Goal: Information Seeking & Learning: Understand process/instructions

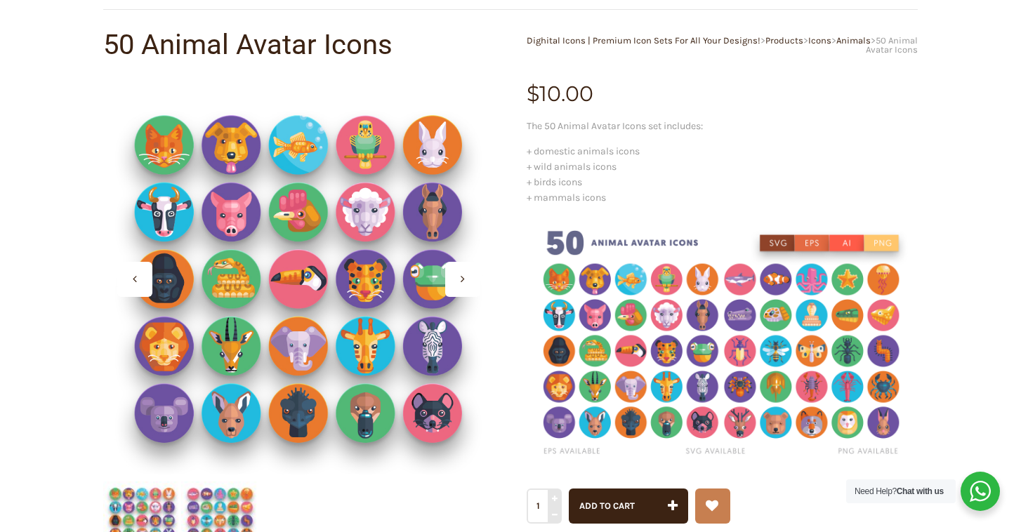
scroll to position [110, 0]
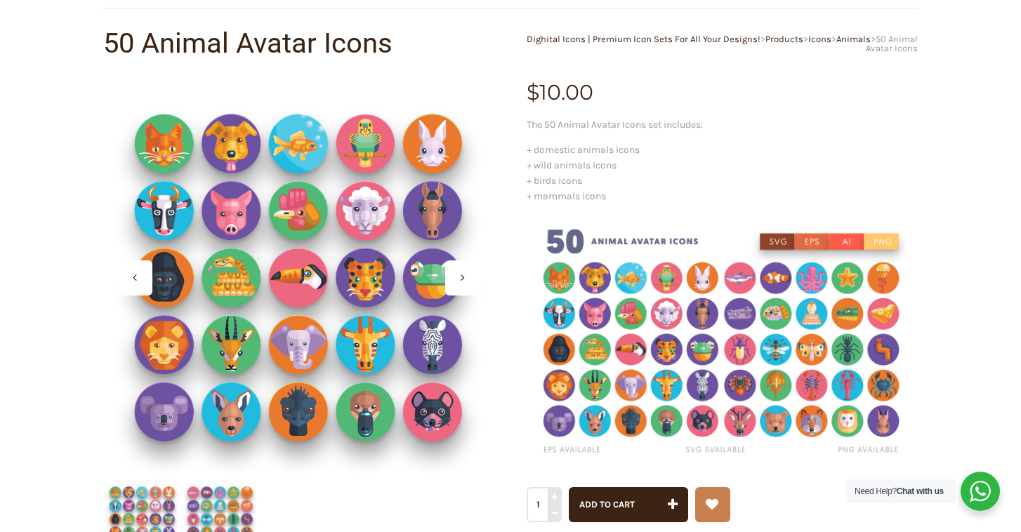
click at [140, 277] on div at bounding box center [134, 277] width 35 height 35
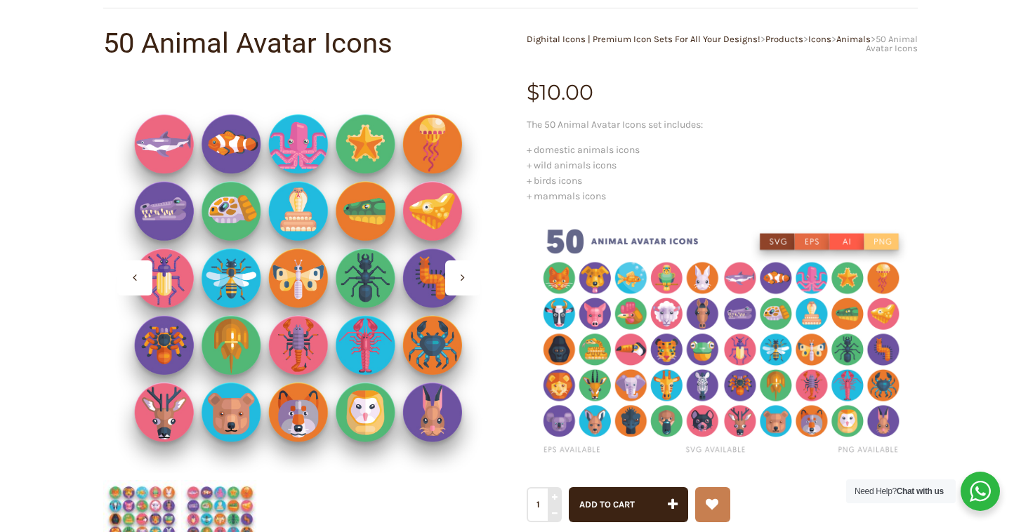
click at [140, 277] on div at bounding box center [134, 277] width 35 height 35
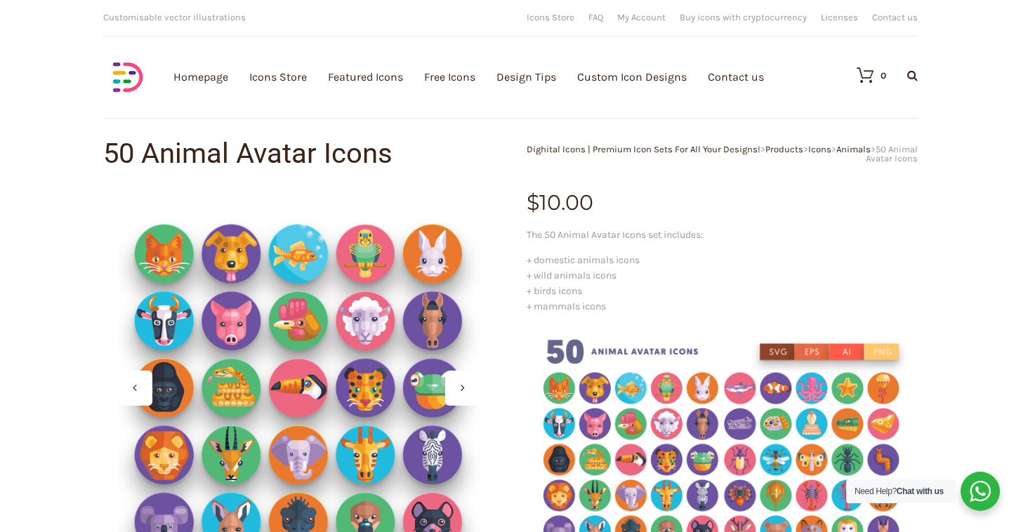
scroll to position [0, 0]
click at [124, 79] on img at bounding box center [127, 77] width 49 height 49
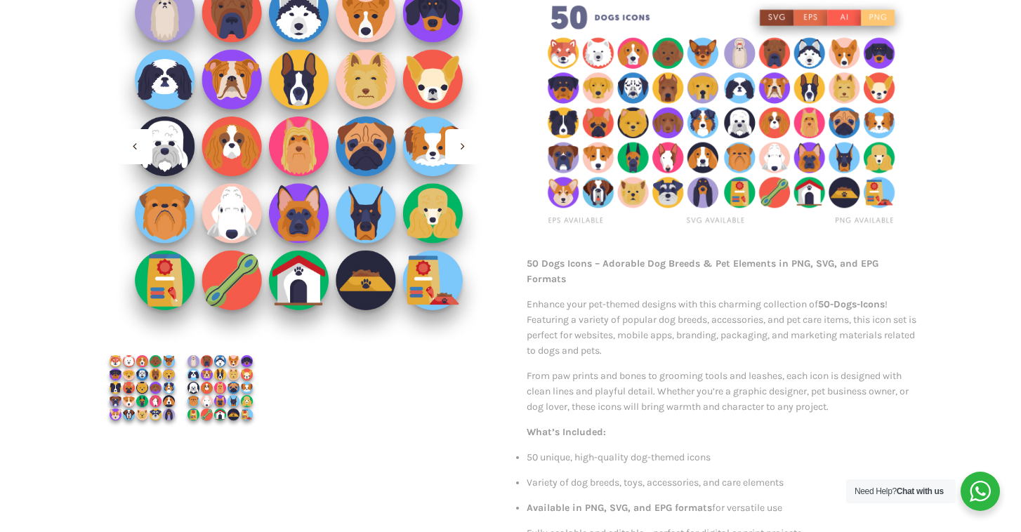
scroll to position [243, 0]
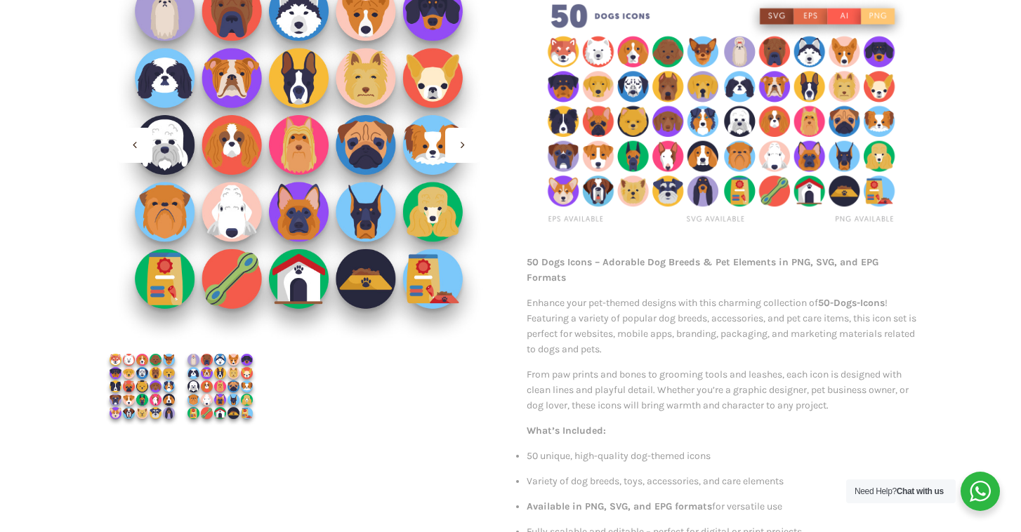
click at [459, 146] on div at bounding box center [462, 145] width 35 height 35
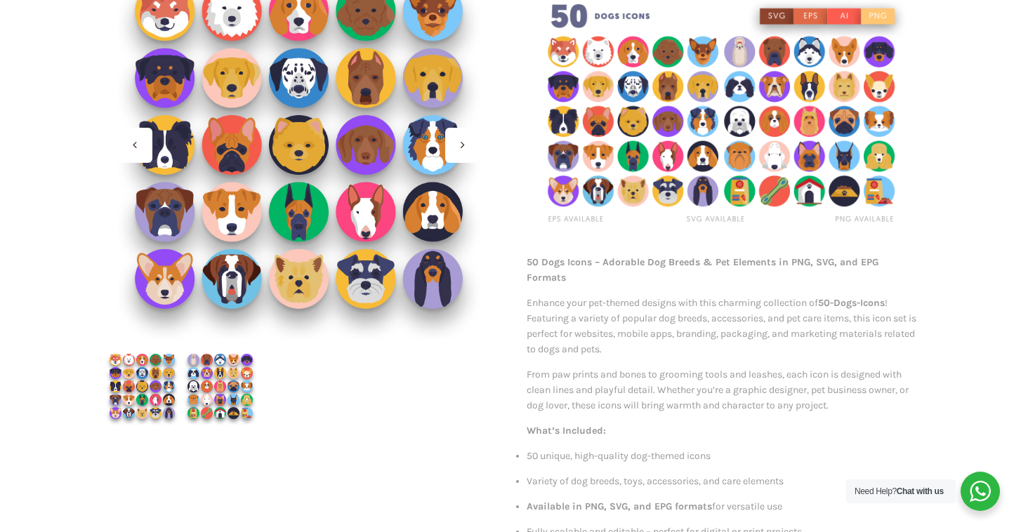
click at [459, 146] on div at bounding box center [462, 145] width 35 height 35
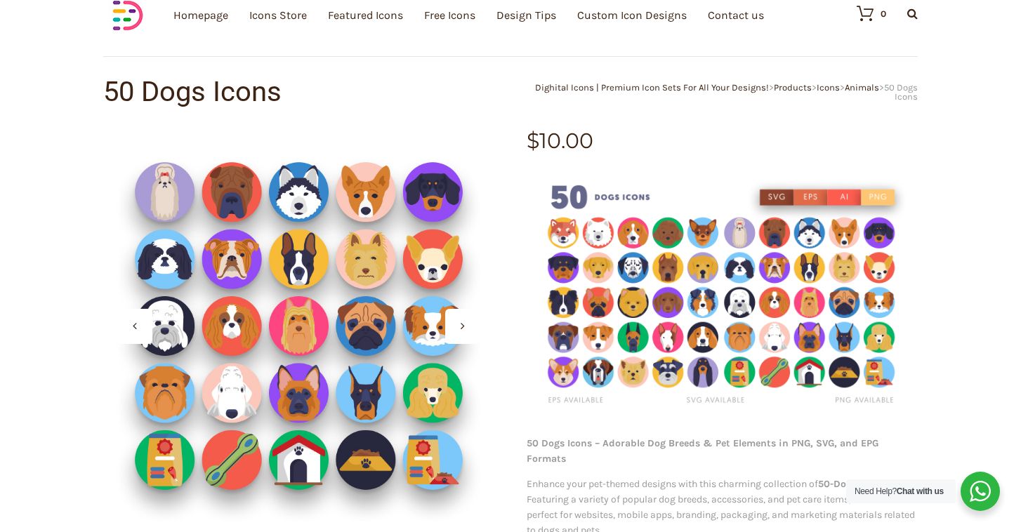
scroll to position [59, 0]
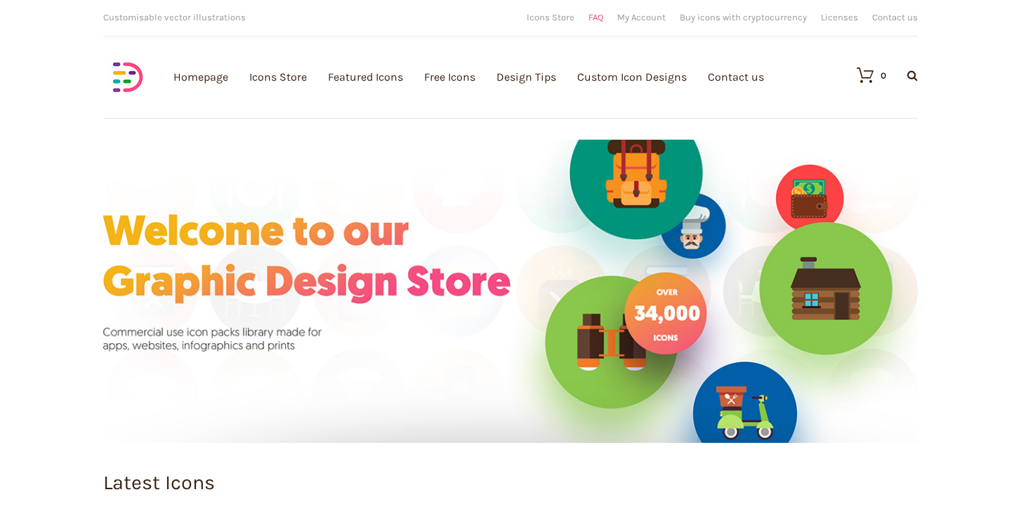
click at [603, 15] on link "FAQ" at bounding box center [595, 17] width 15 height 9
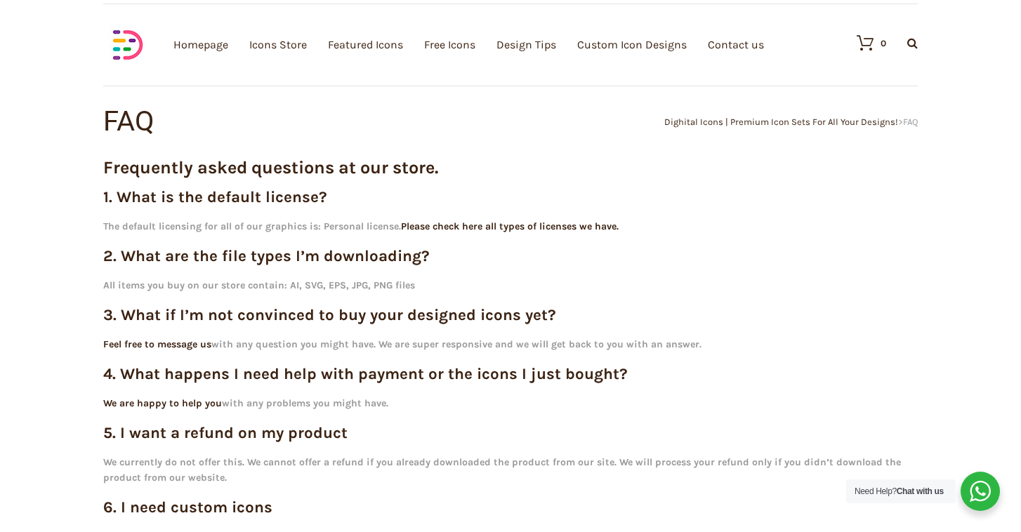
scroll to position [34, 0]
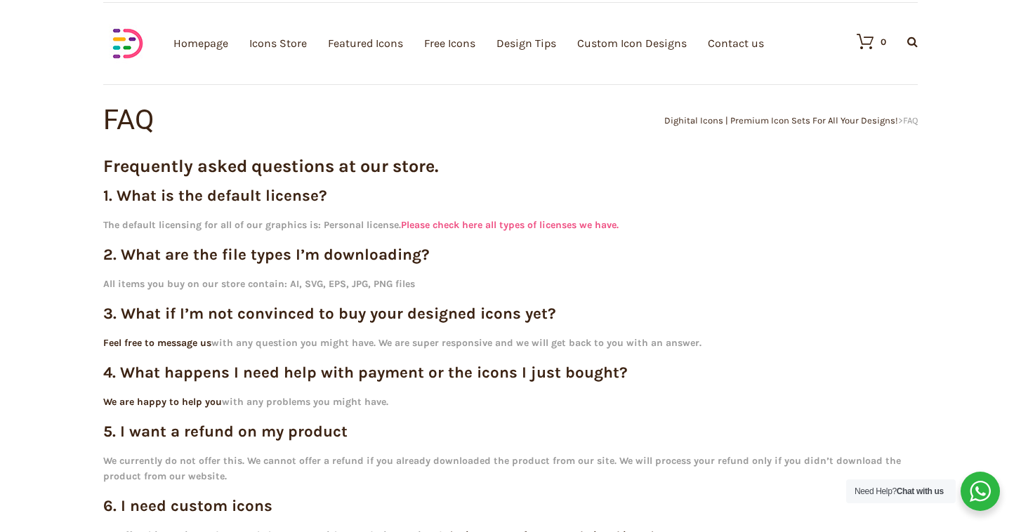
click at [554, 223] on link "Please check here all types of licenses we have." at bounding box center [510, 225] width 218 height 12
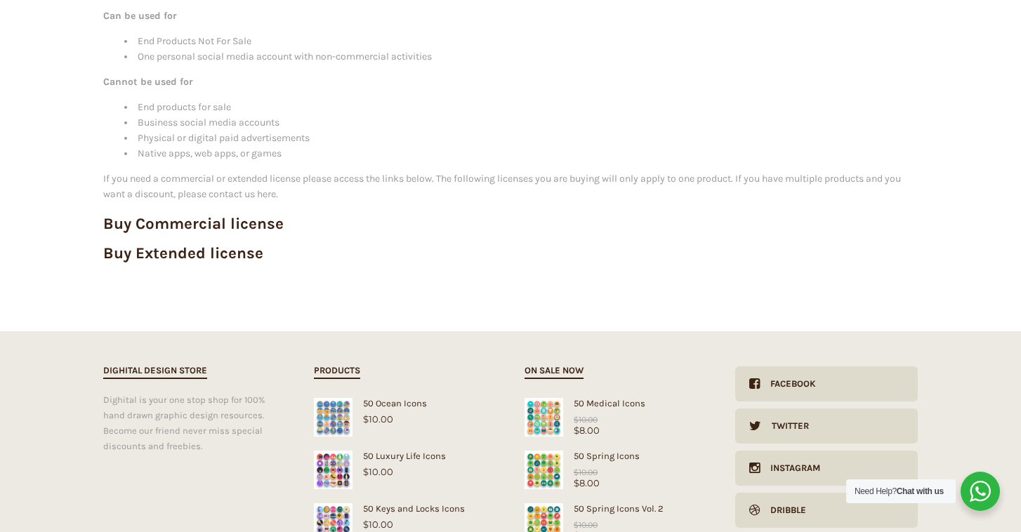
scroll to position [324, 0]
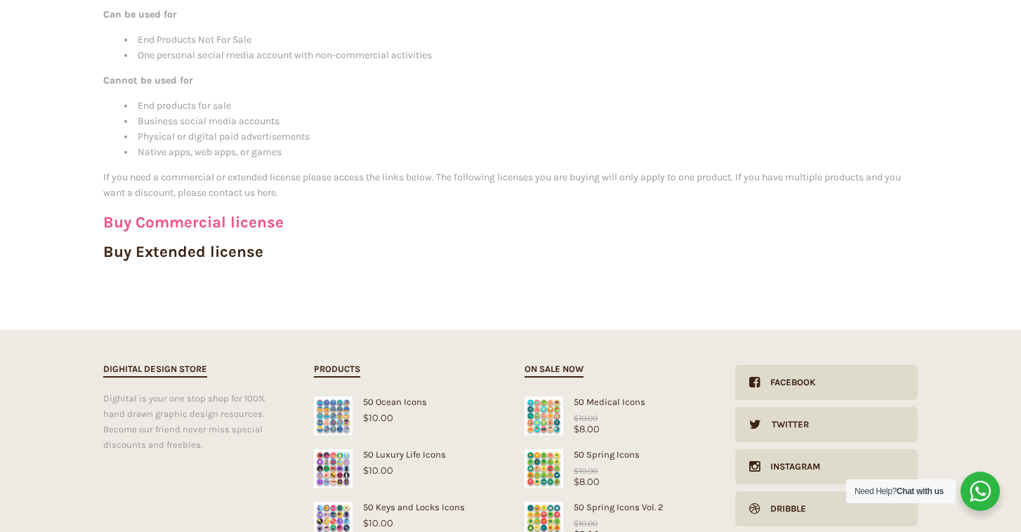
click at [264, 220] on link "Buy Commercial license" at bounding box center [193, 222] width 180 height 19
